Goal: Find specific page/section: Find specific page/section

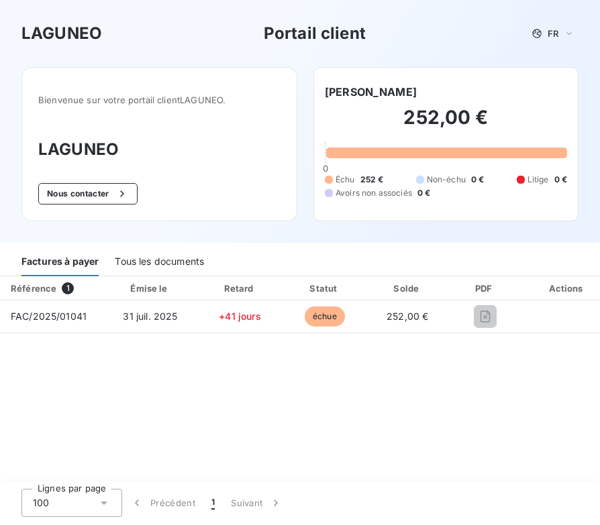
click at [159, 264] on div "Tous les documents" at bounding box center [159, 262] width 89 height 28
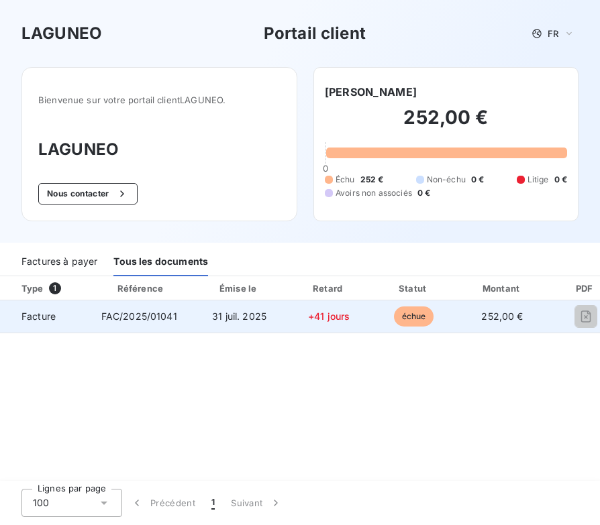
click at [223, 316] on span "31 juil. 2025" at bounding box center [239, 316] width 54 height 11
drag, startPoint x: 406, startPoint y: 318, endPoint x: 384, endPoint y: 318, distance: 22.1
click at [399, 318] on span "échue" at bounding box center [414, 317] width 40 height 20
click at [323, 317] on span "+41 jours" at bounding box center [329, 316] width 42 height 11
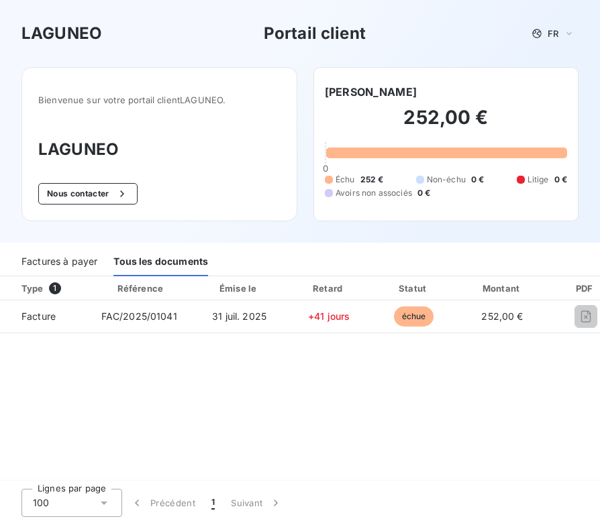
click at [54, 288] on span "1" at bounding box center [55, 288] width 12 height 12
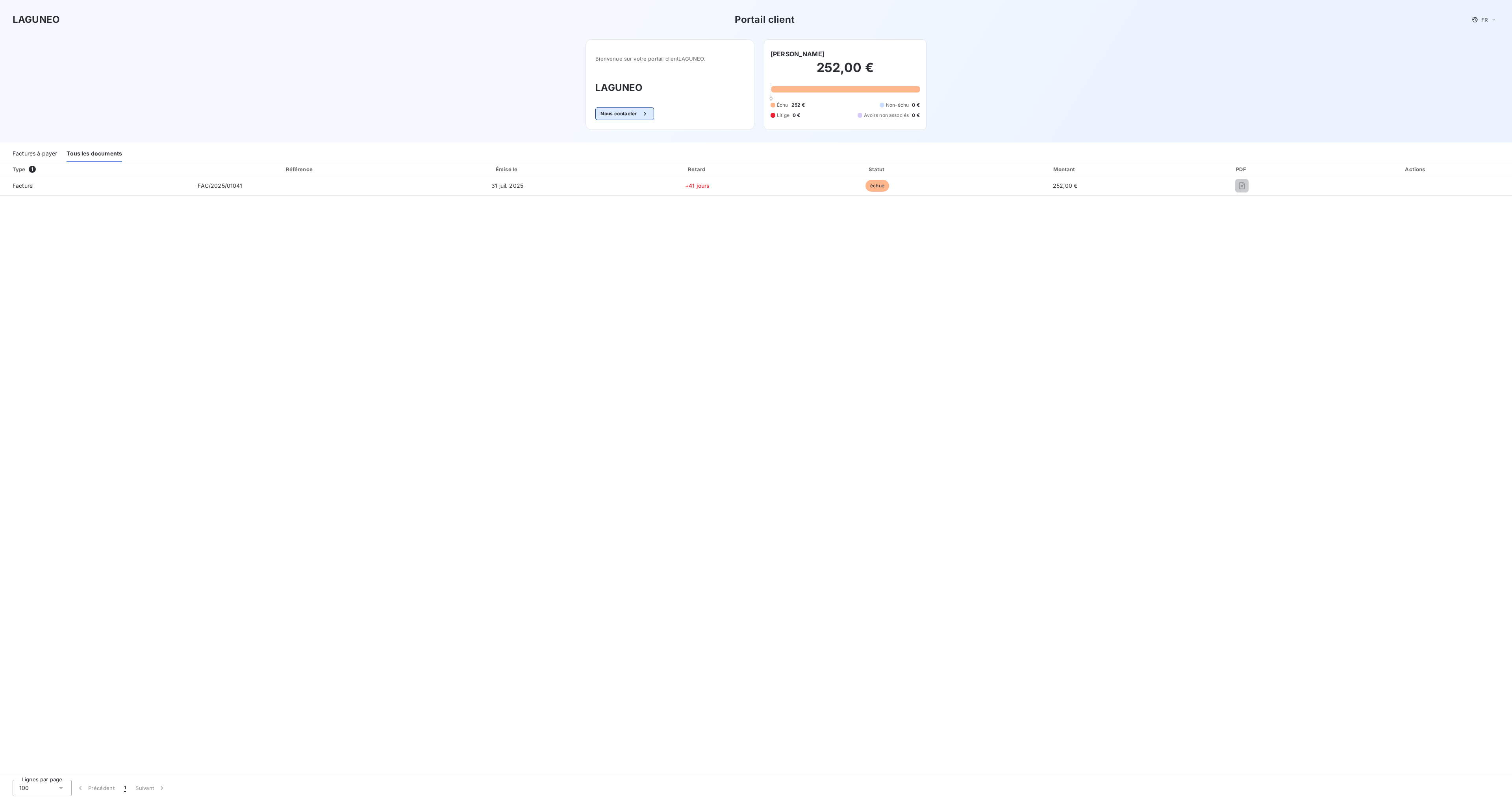
click at [352, 116] on button "Nous contacter" at bounding box center [624, 113] width 58 height 12
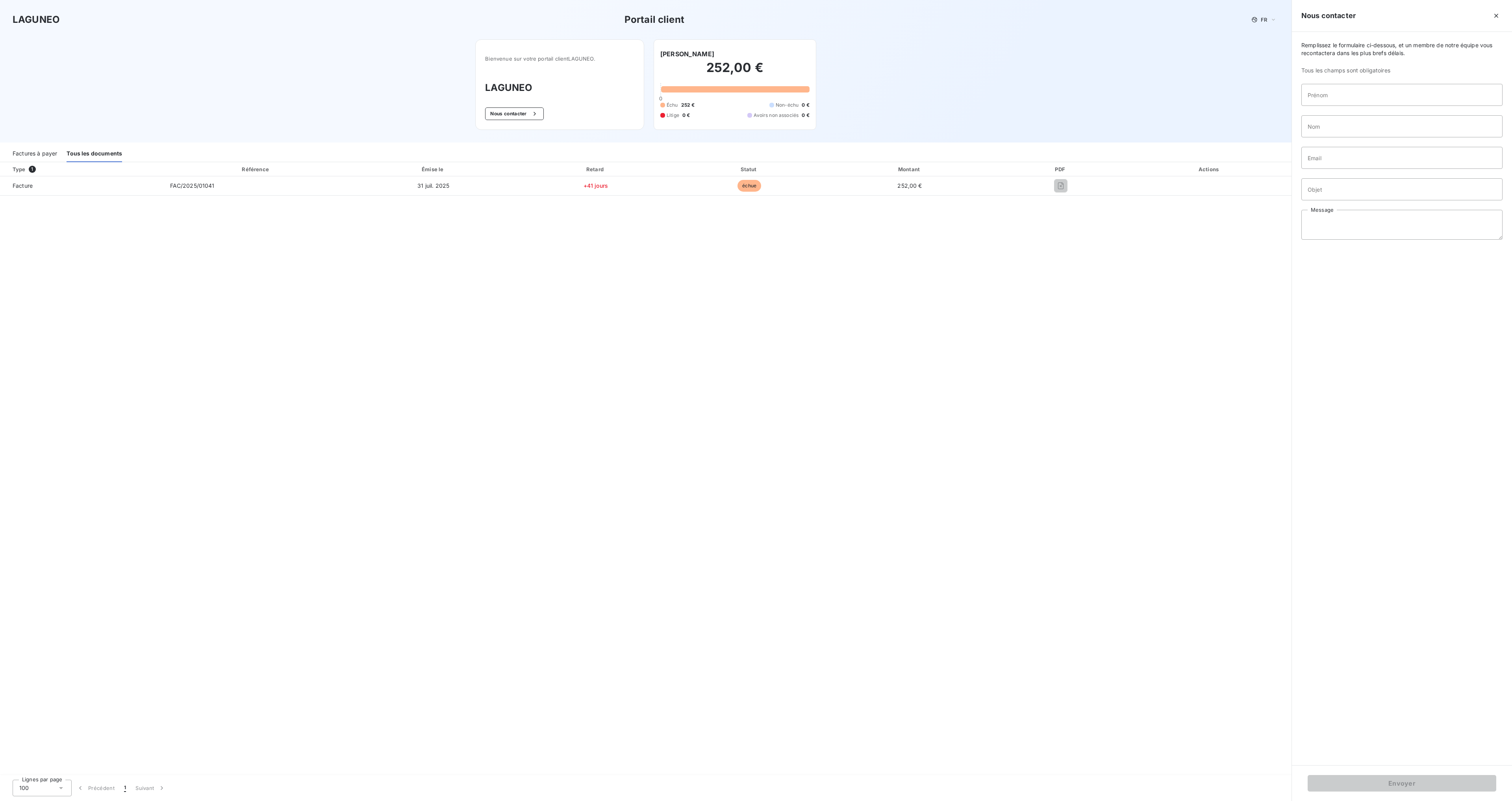
click at [22, 169] on div "Type 1" at bounding box center [85, 169] width 154 height 8
click at [29, 154] on div "Factures à payer" at bounding box center [35, 154] width 45 height 16
click at [352, 16] on icon "button" at bounding box center [1496, 15] width 4 height 4
